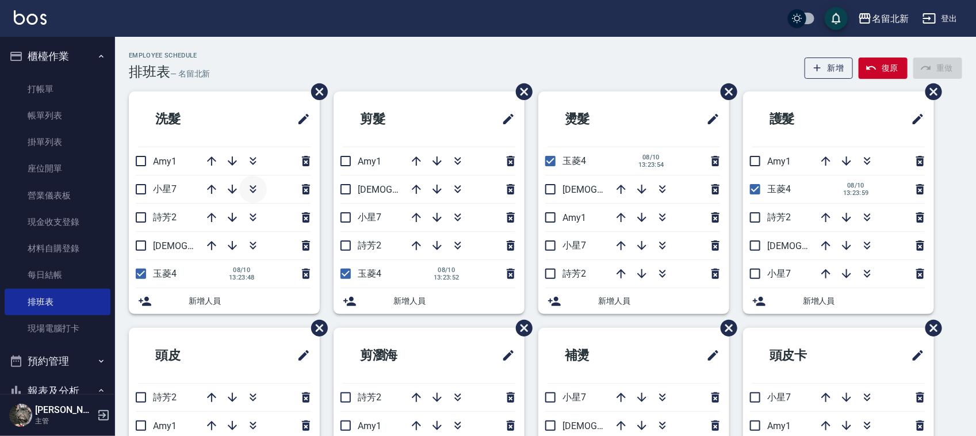
click at [248, 185] on icon "button" at bounding box center [253, 189] width 14 height 14
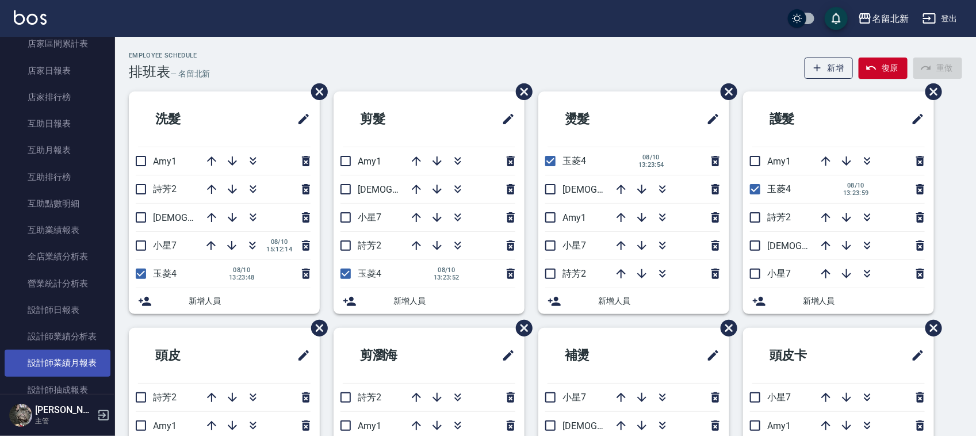
scroll to position [431, 0]
click at [92, 363] on link "設計師抽成報表" at bounding box center [58, 364] width 106 height 26
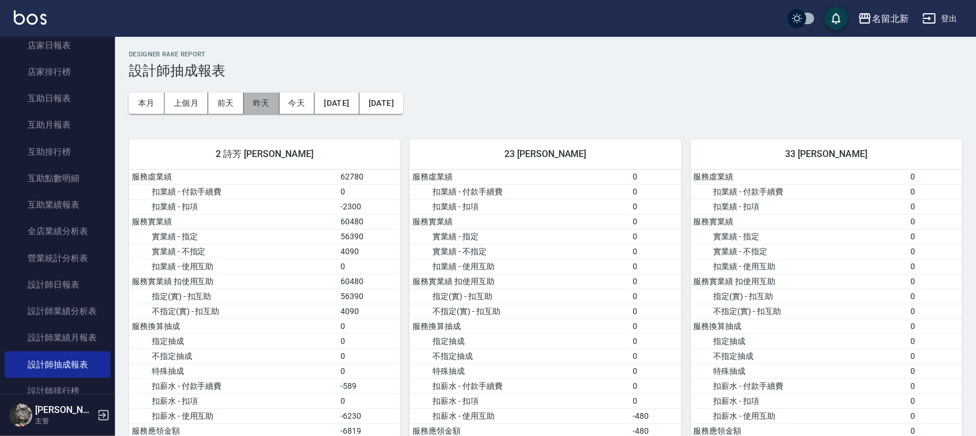
click at [265, 104] on button "昨天" at bounding box center [262, 103] width 36 height 21
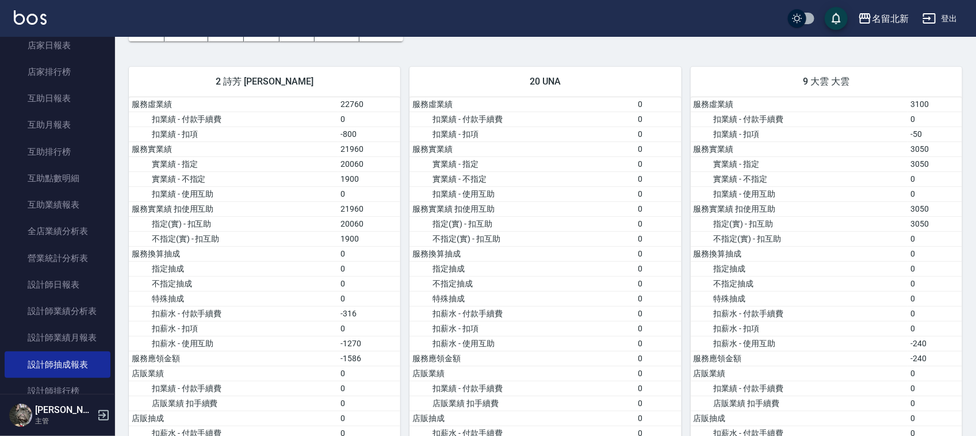
scroll to position [72, 0]
click at [85, 361] on link "設計師抽成報表" at bounding box center [58, 364] width 106 height 26
click at [85, 359] on link "設計師抽成報表" at bounding box center [58, 364] width 106 height 26
click at [85, 339] on link "設計師業績月報表" at bounding box center [58, 337] width 106 height 26
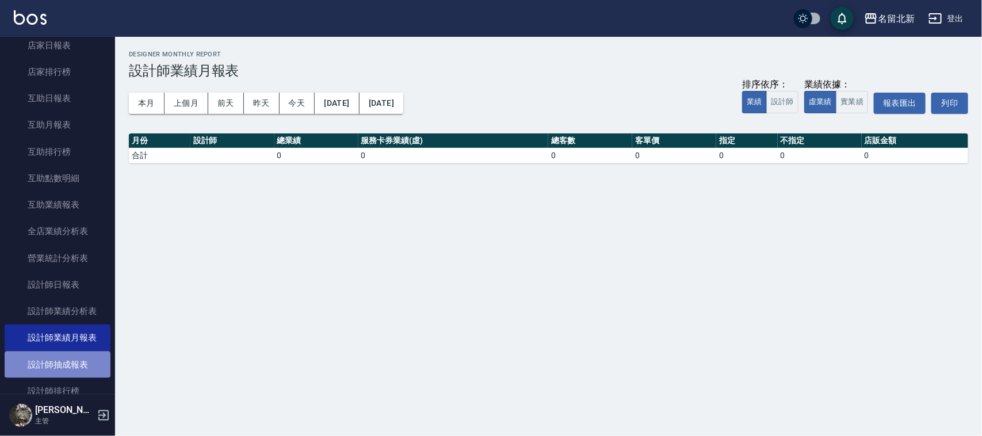
click at [93, 361] on link "設計師抽成報表" at bounding box center [58, 364] width 106 height 26
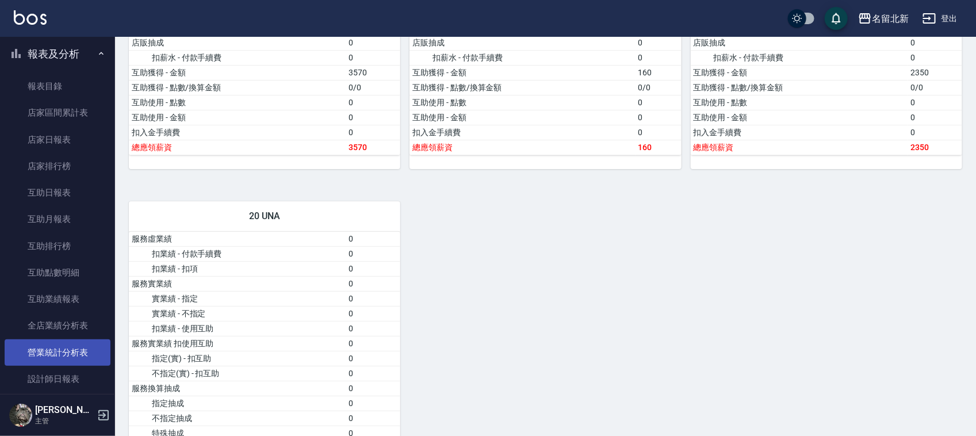
scroll to position [431, 0]
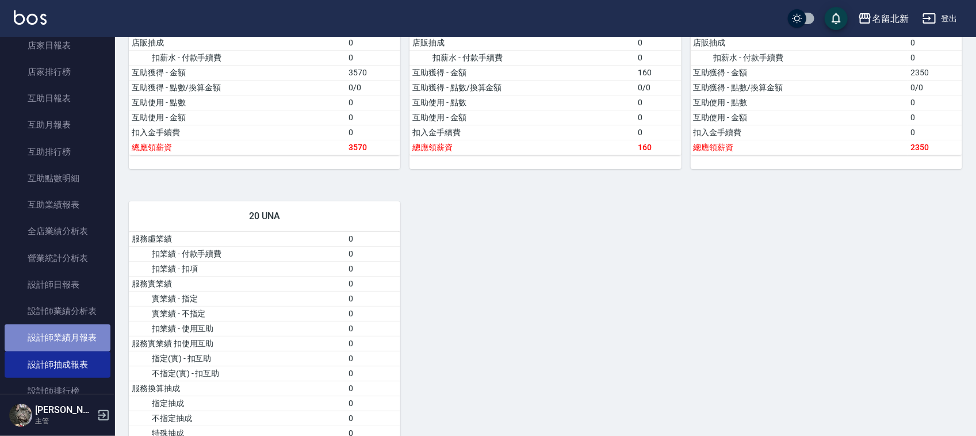
click at [87, 340] on link "設計師業績月報表" at bounding box center [58, 337] width 106 height 26
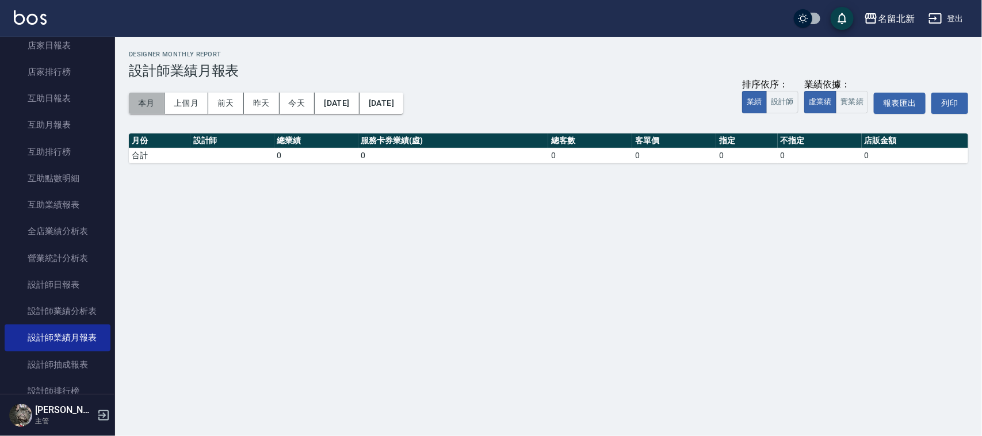
click at [136, 105] on button "本月" at bounding box center [147, 103] width 36 height 21
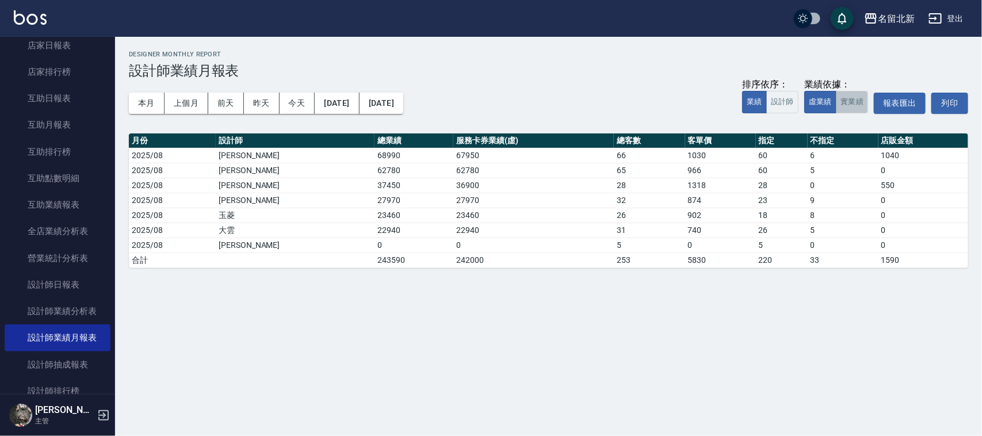
click at [854, 99] on button "實業績" at bounding box center [852, 102] width 32 height 22
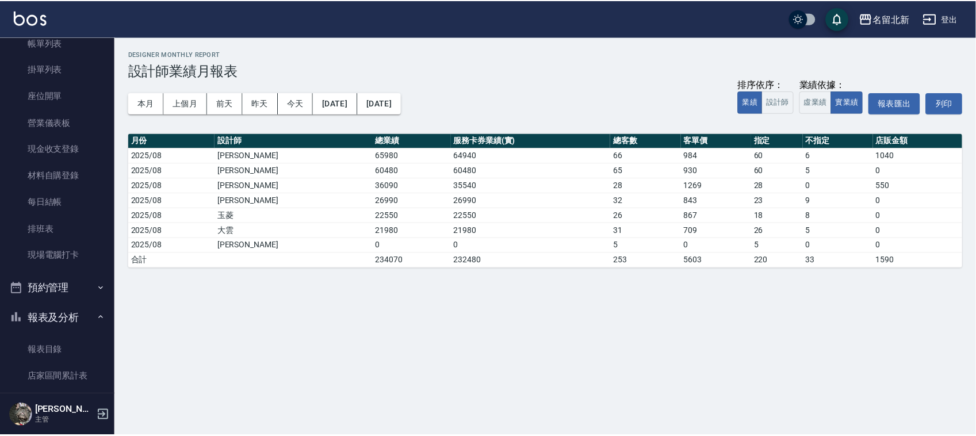
scroll to position [72, 0]
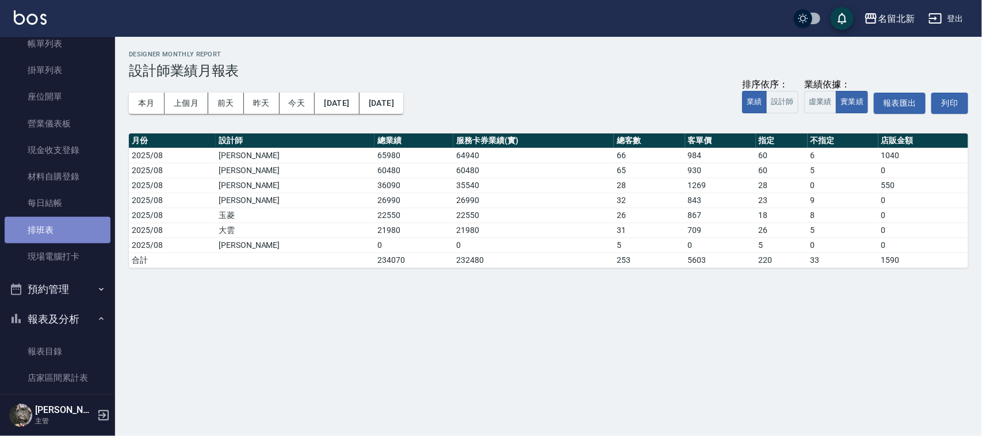
drag, startPoint x: 58, startPoint y: 223, endPoint x: 55, endPoint y: 237, distance: 14.0
click at [55, 223] on link "排班表" at bounding box center [58, 230] width 106 height 26
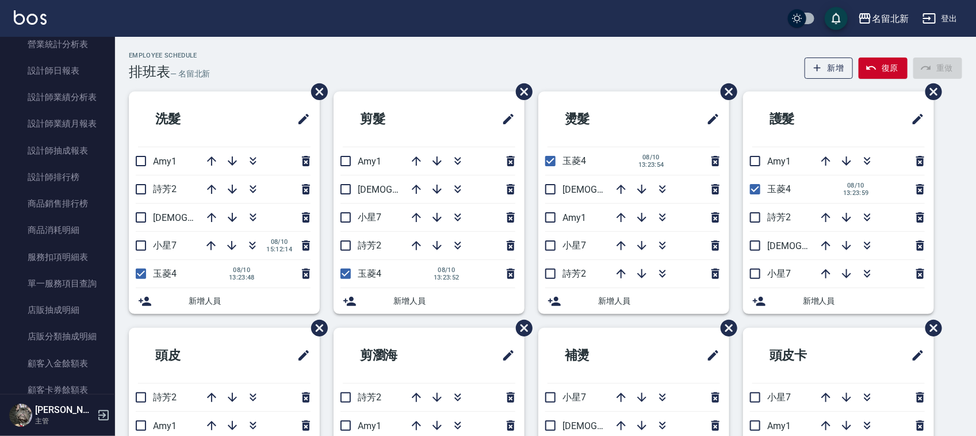
scroll to position [647, 0]
click at [578, 58] on div "Employee Schedule 排班表 — 名留北新 新增 復原 重做" at bounding box center [545, 66] width 833 height 28
